Goal: Find contact information: Find contact information

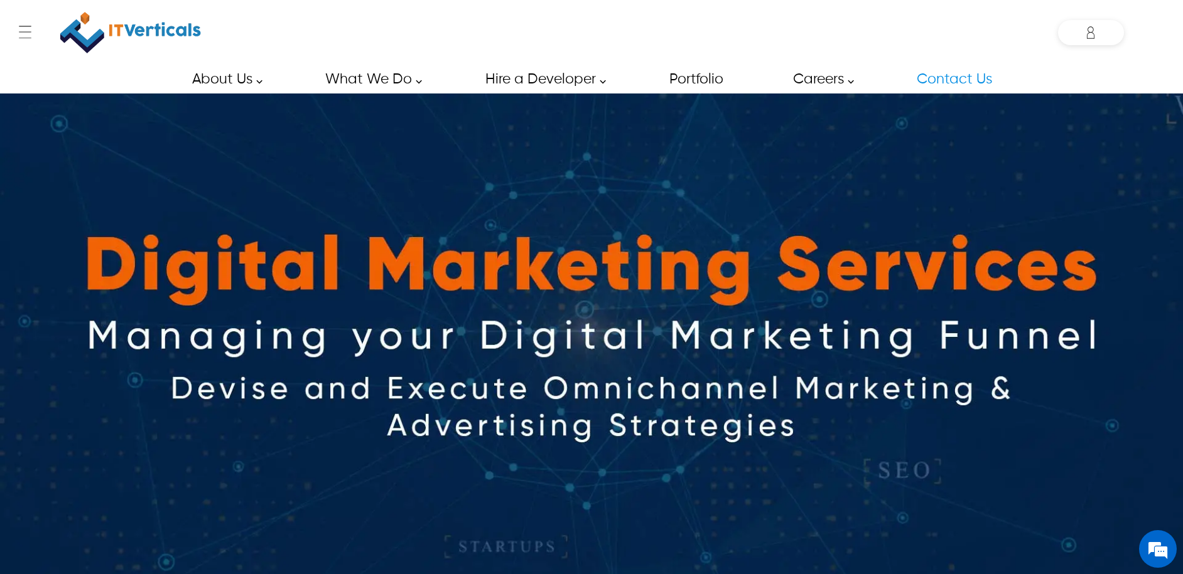
click at [932, 82] on link "Contact Us" at bounding box center [953, 79] width 103 height 28
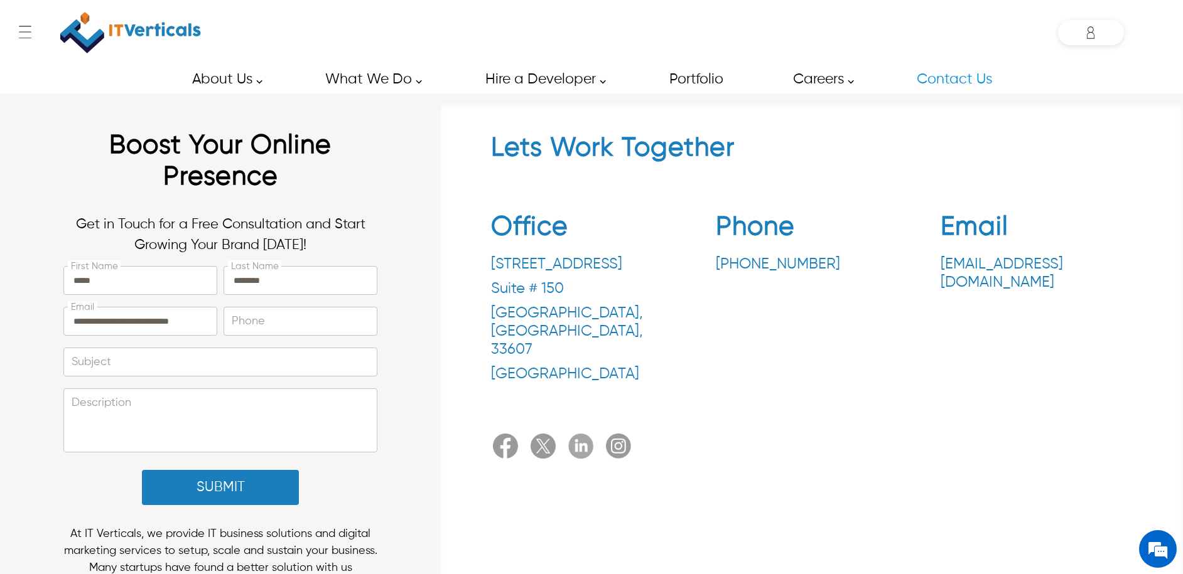
click at [292, 137] on h1 "Boost Your Online Presence" at bounding box center [220, 164] width 314 height 69
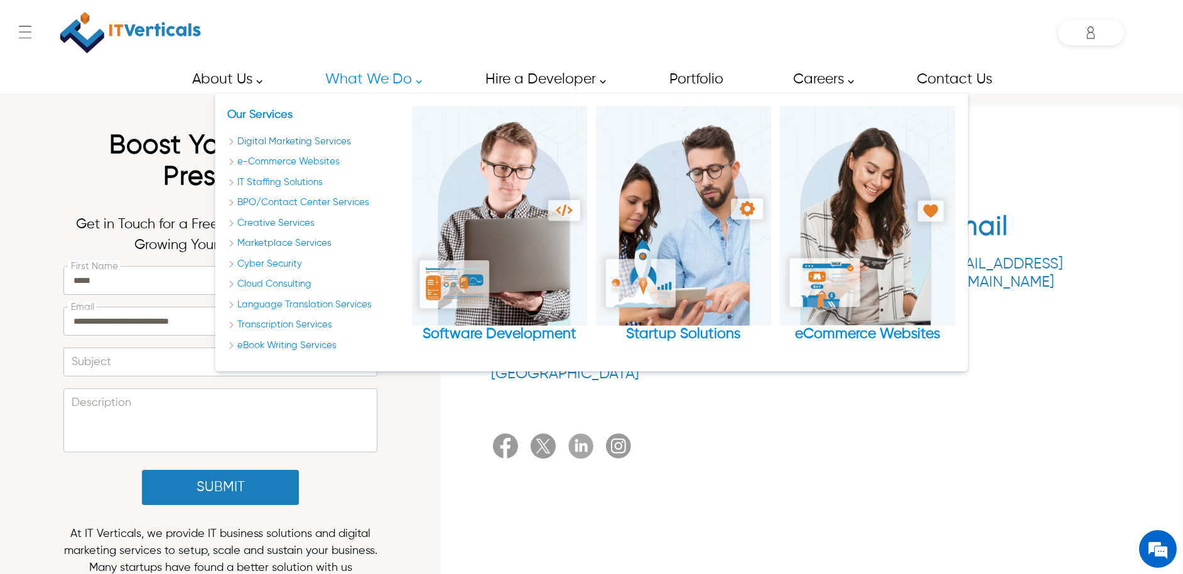
click at [299, 137] on link "Digital Marketing Services" at bounding box center [315, 142] width 176 height 14
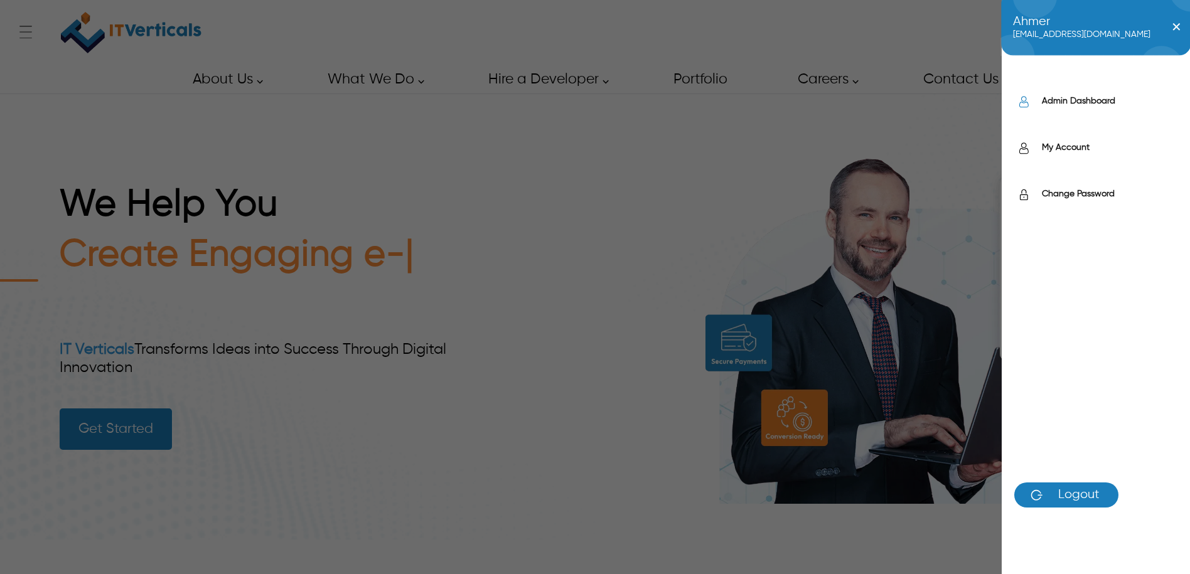
click at [1080, 99] on label "Admin Dashboard" at bounding box center [1110, 101] width 136 height 13
